Goal: Task Accomplishment & Management: Complete application form

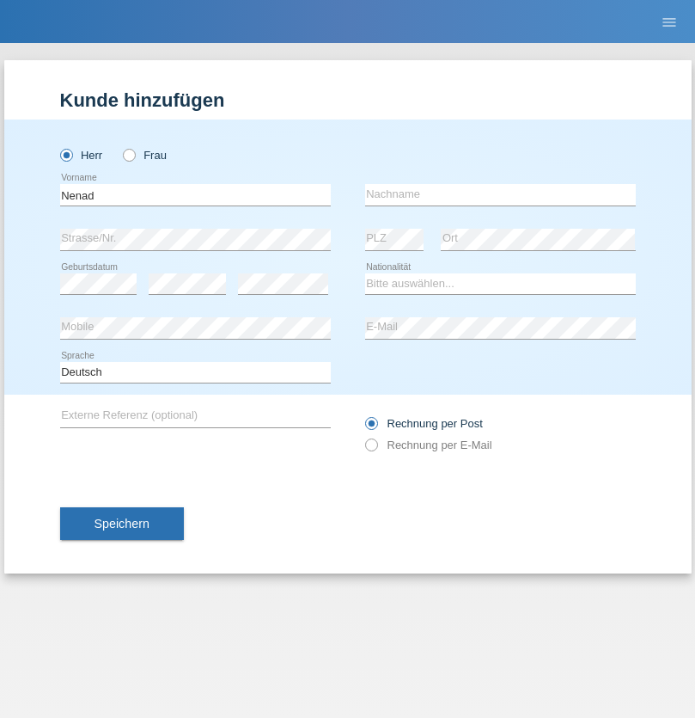
type input "Nenad"
click at [500, 194] on input "text" at bounding box center [500, 194] width 271 height 21
type input "Antic"
select select "CH"
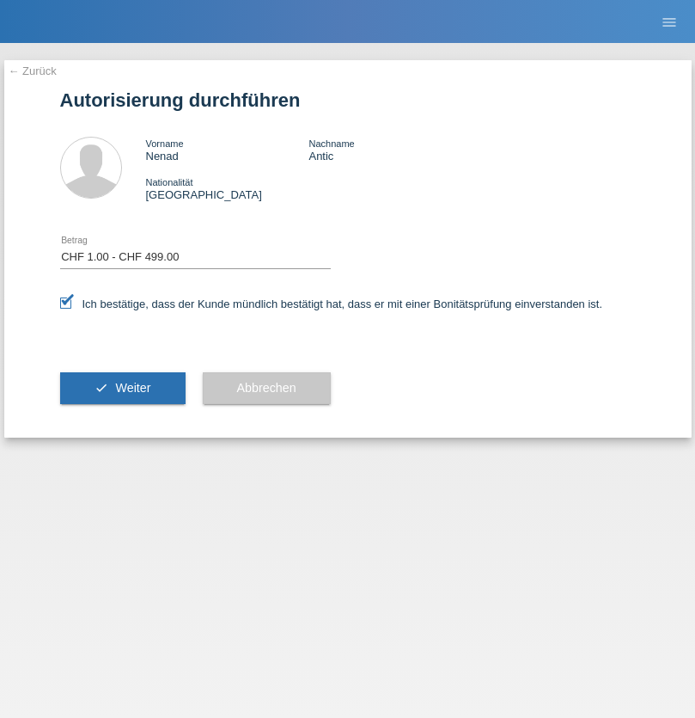
select select "1"
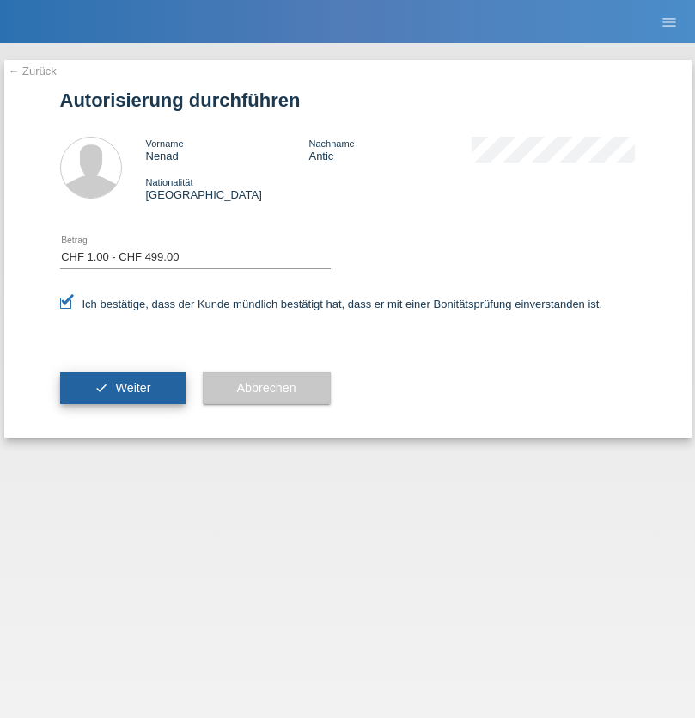
click at [122, 388] on span "Weiter" at bounding box center [132, 388] width 35 height 14
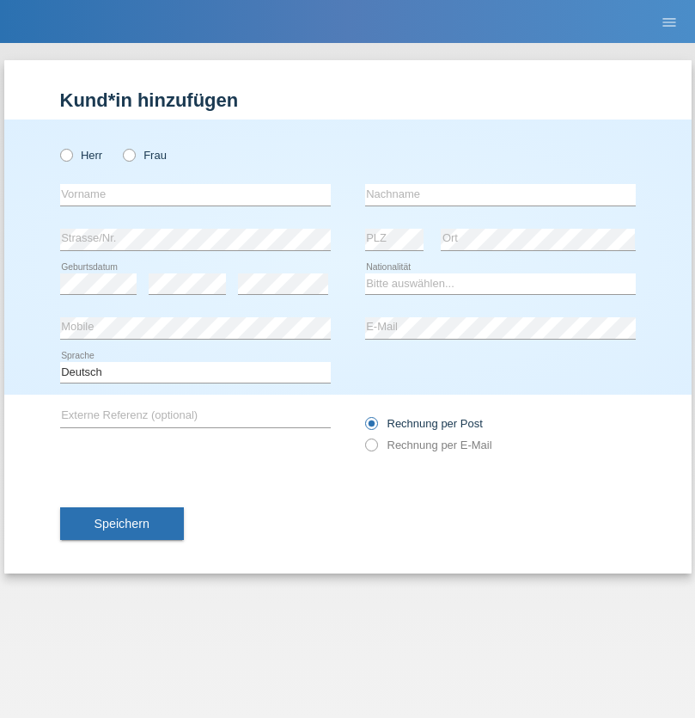
radio input "true"
click at [195, 194] on input "text" at bounding box center [195, 194] width 271 height 21
type input "[PERSON_NAME]"
click at [500, 194] on input "text" at bounding box center [500, 194] width 271 height 21
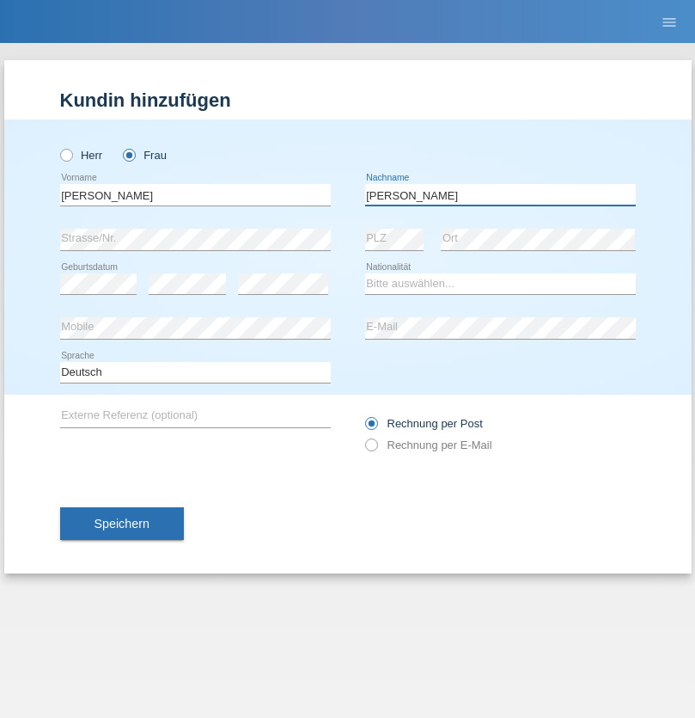
type input "[PERSON_NAME]"
select select "CH"
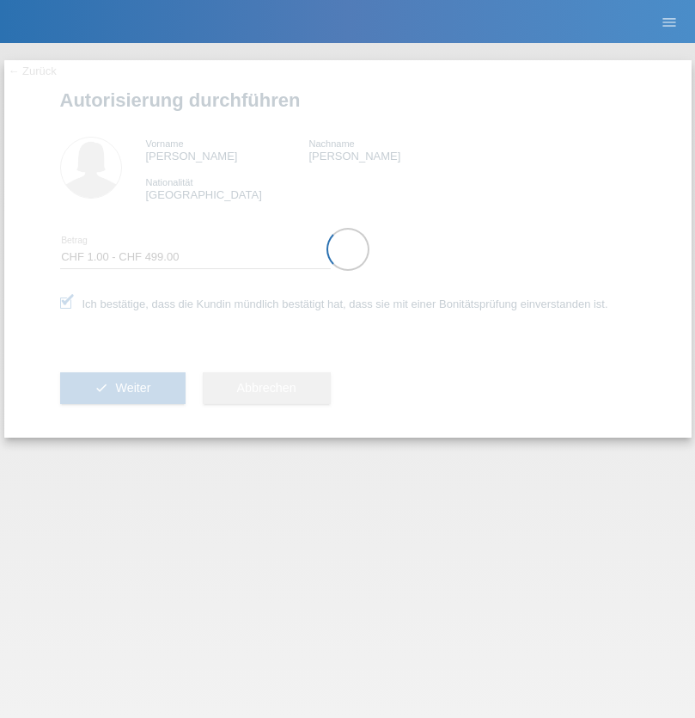
select select "1"
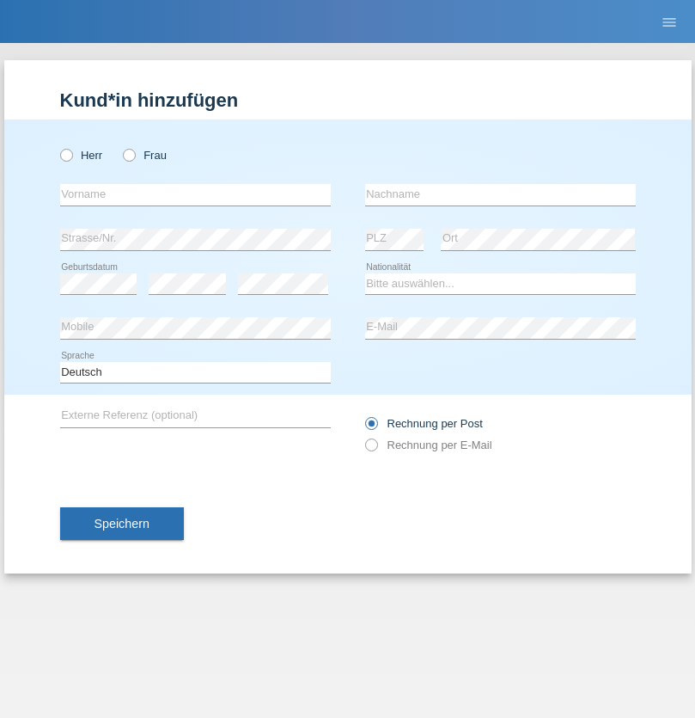
radio input "true"
click at [195, 194] on input "text" at bounding box center [195, 194] width 271 height 21
type input "Tiago"
click at [500, 194] on input "text" at bounding box center [500, 194] width 271 height 21
type input "Costa"
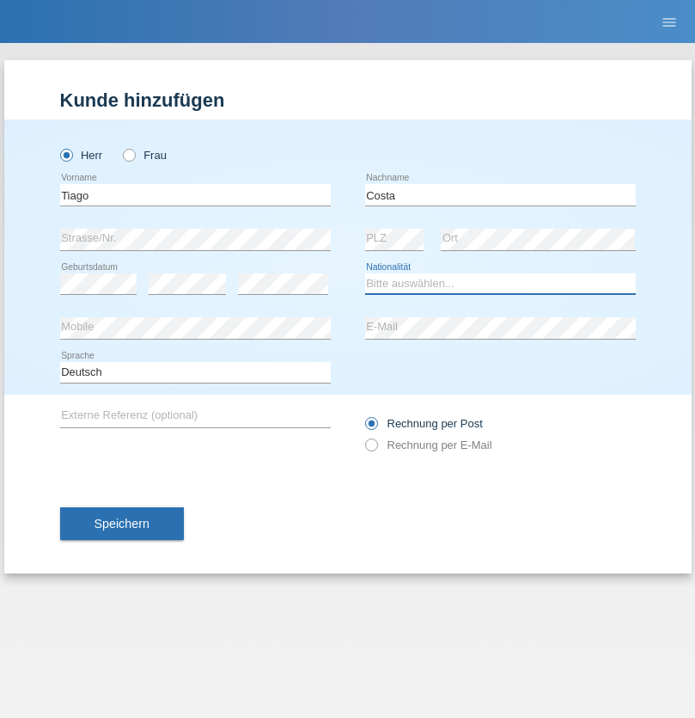
select select "CH"
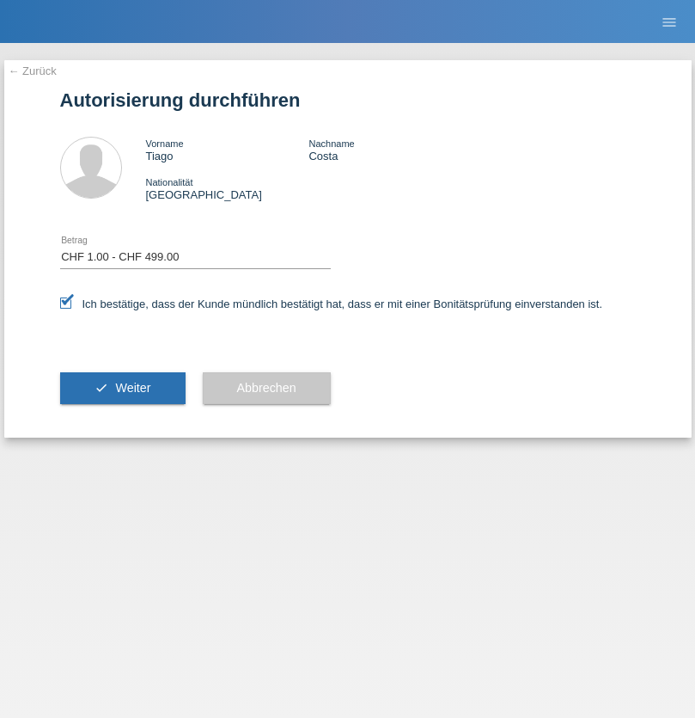
select select "1"
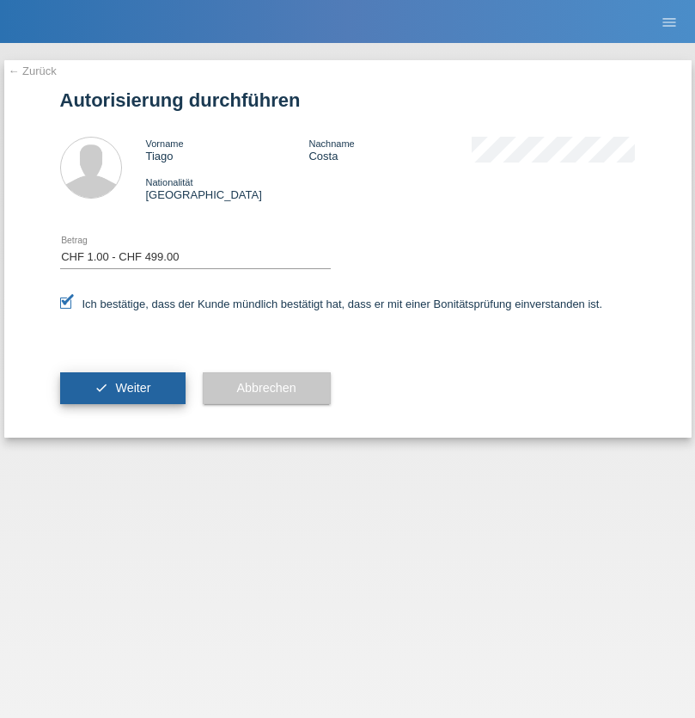
click at [122, 388] on span "Weiter" at bounding box center [132, 388] width 35 height 14
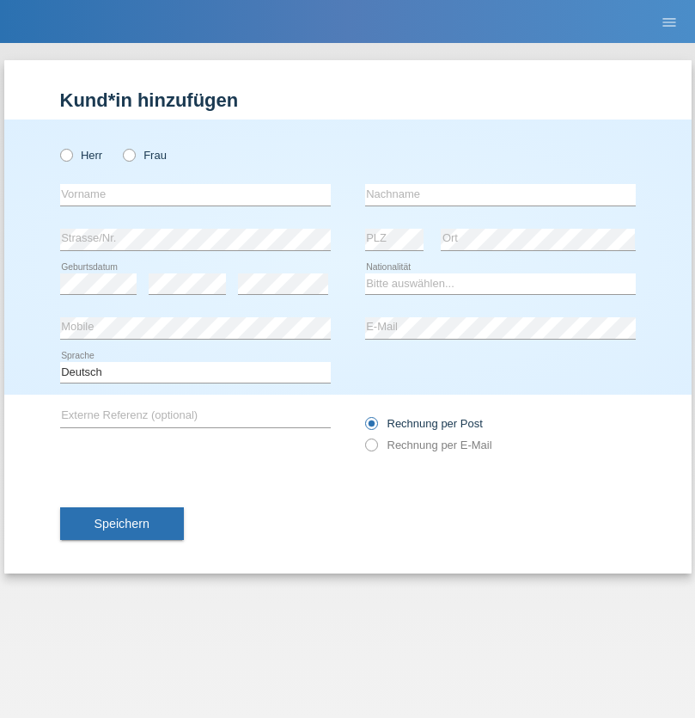
radio input "true"
click at [195, 194] on input "text" at bounding box center [195, 194] width 271 height 21
type input "[PERSON_NAME]"
click at [500, 194] on input "text" at bounding box center [500, 194] width 271 height 21
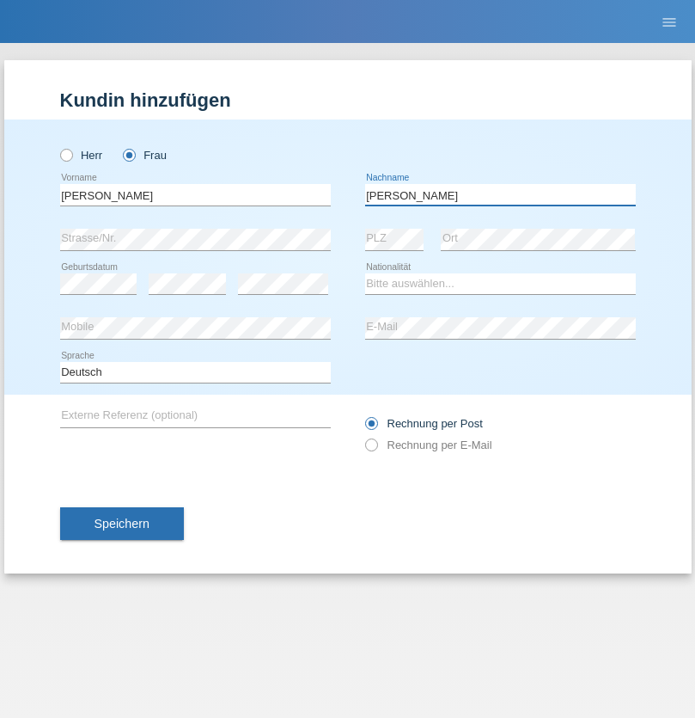
type input "[PERSON_NAME]"
select select "CH"
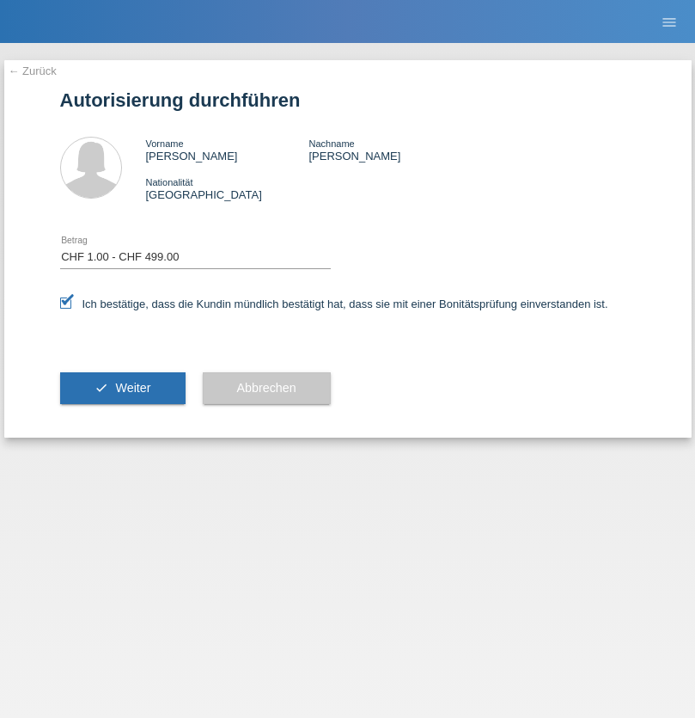
select select "1"
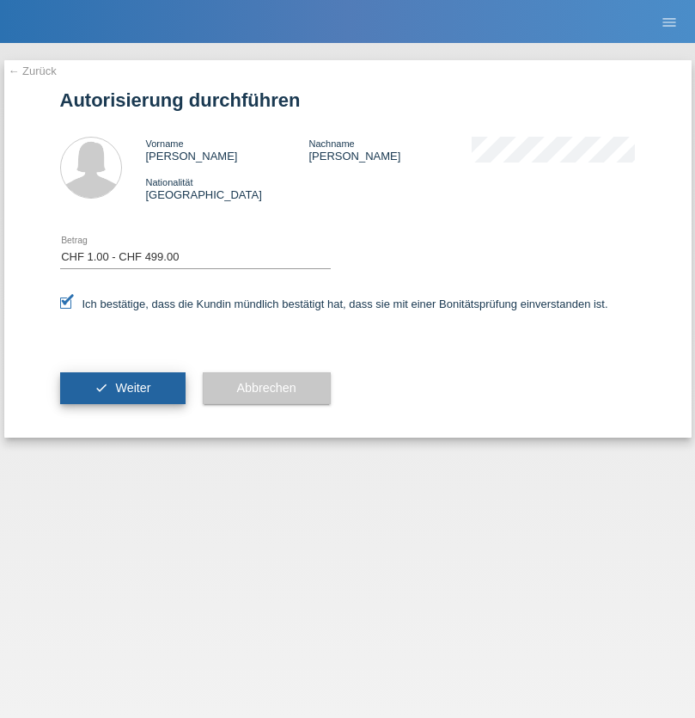
click at [122, 388] on span "Weiter" at bounding box center [132, 388] width 35 height 14
